Goal: Information Seeking & Learning: Understand process/instructions

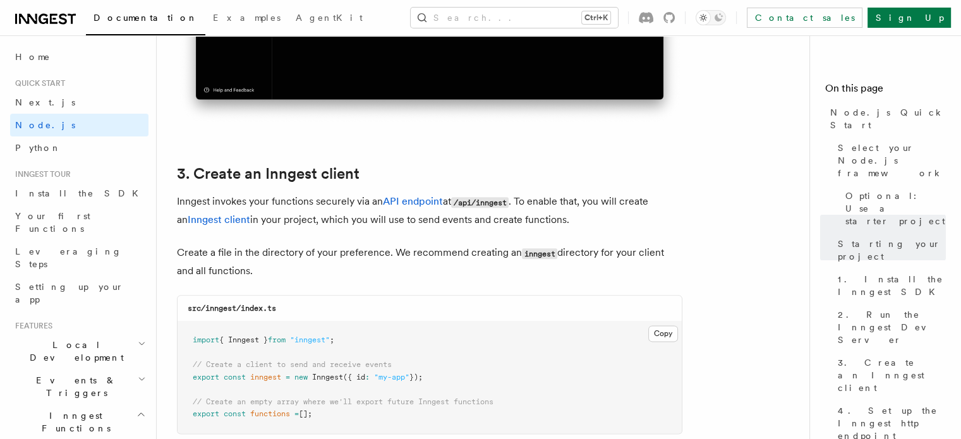
scroll to position [1707, 0]
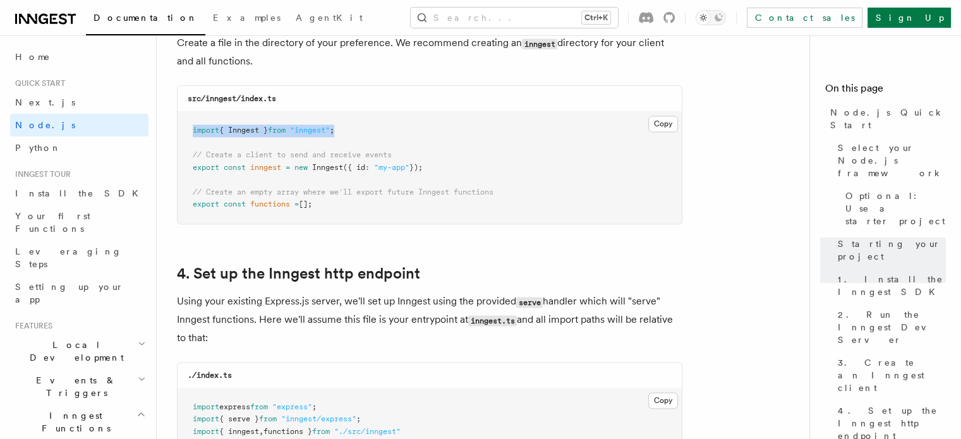
drag, startPoint x: 187, startPoint y: 137, endPoint x: 371, endPoint y: 128, distance: 184.2
click at [371, 128] on pre "import { Inngest } from "inngest" ; // Create a client to send and receive even…" at bounding box center [430, 168] width 504 height 112
copy span "import { Inngest } from "inngest" ;"
drag, startPoint x: 190, startPoint y: 154, endPoint x: 477, endPoint y: 169, distance: 287.4
click at [477, 169] on pre "import { Inngest } from "inngest" ; // Create a client to send and receive even…" at bounding box center [430, 168] width 504 height 112
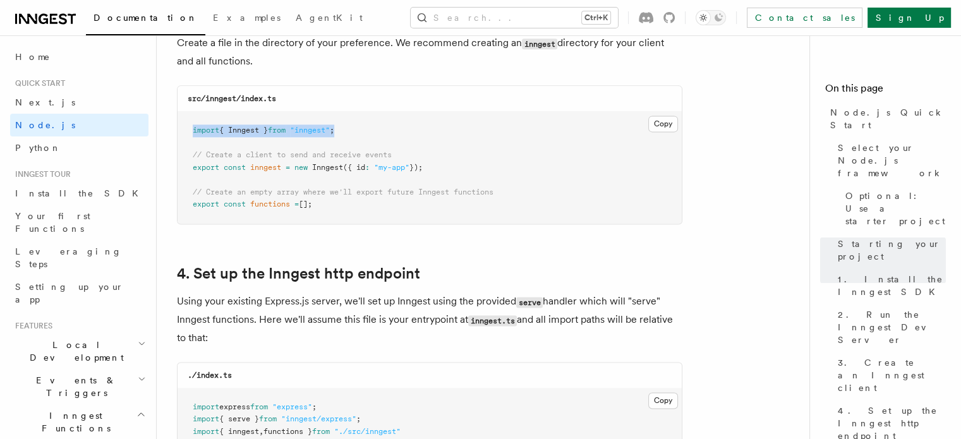
copy code "// Create a client to send and receive events export const inngest = new Innges…"
drag, startPoint x: 192, startPoint y: 193, endPoint x: 346, endPoint y: 205, distance: 155.3
click at [346, 205] on pre "import { Inngest } from "inngest" ; // Create a client to send and receive even…" at bounding box center [430, 168] width 504 height 112
copy code "// Create an empty array where we'll export future Inngest functions export con…"
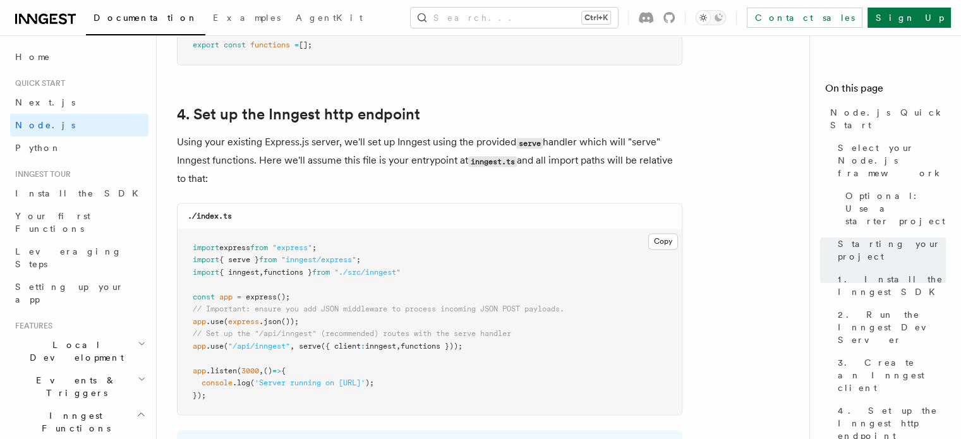
scroll to position [1896, 0]
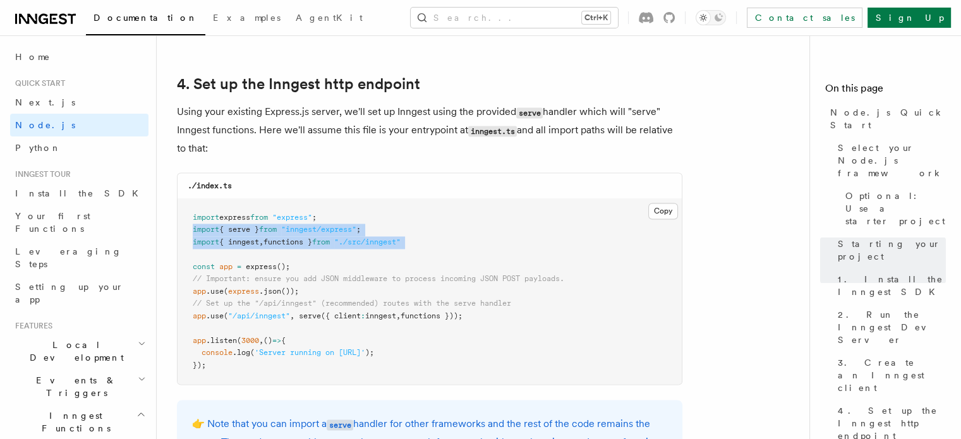
drag, startPoint x: 188, startPoint y: 229, endPoint x: 458, endPoint y: 257, distance: 271.4
click at [458, 257] on pre "import express from "express" ; import { serve } from "inngest/express" ; impor…" at bounding box center [430, 292] width 504 height 186
copy code "import { serve } from "inngest/express" ; import { inngest , functions } from "…"
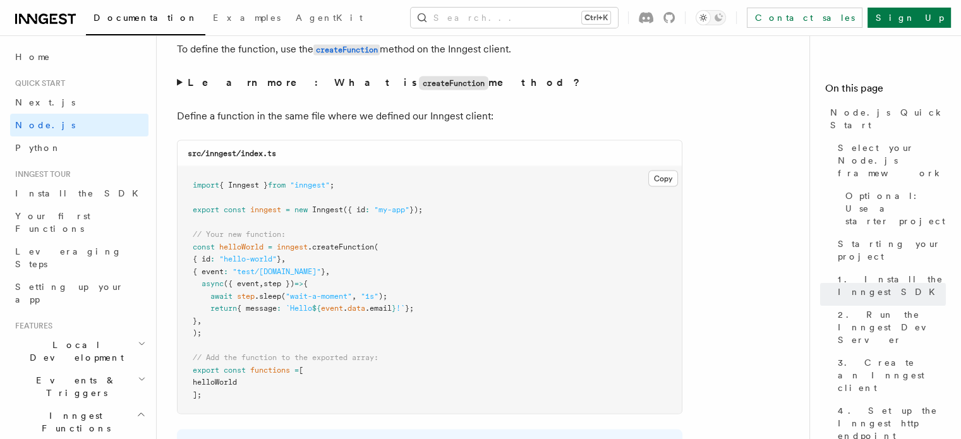
scroll to position [2465, 0]
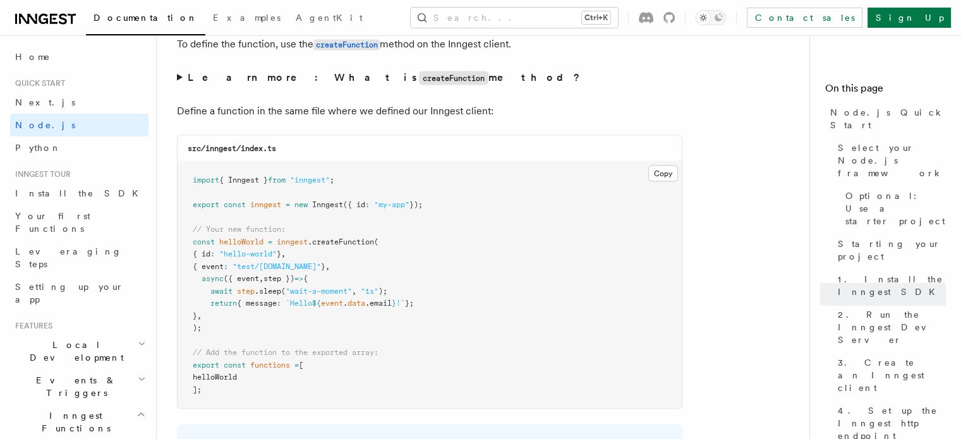
click at [279, 241] on span "inngest" at bounding box center [292, 242] width 31 height 9
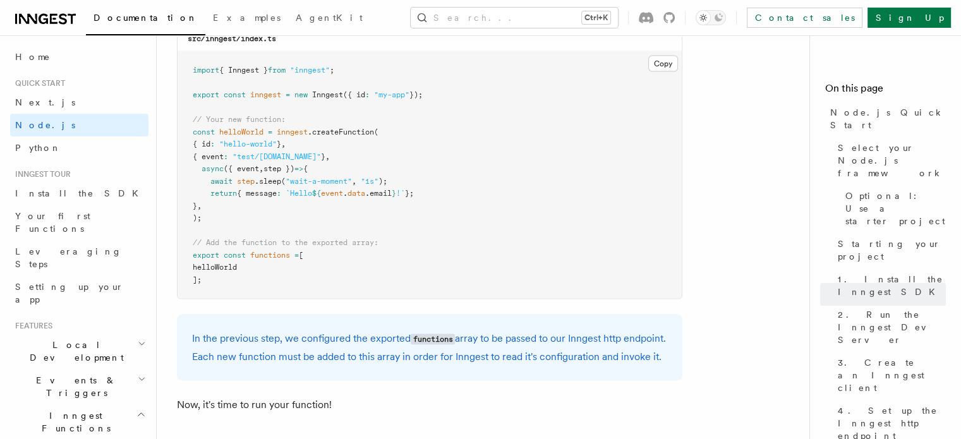
scroll to position [2529, 0]
